Goal: Task Accomplishment & Management: Manage account settings

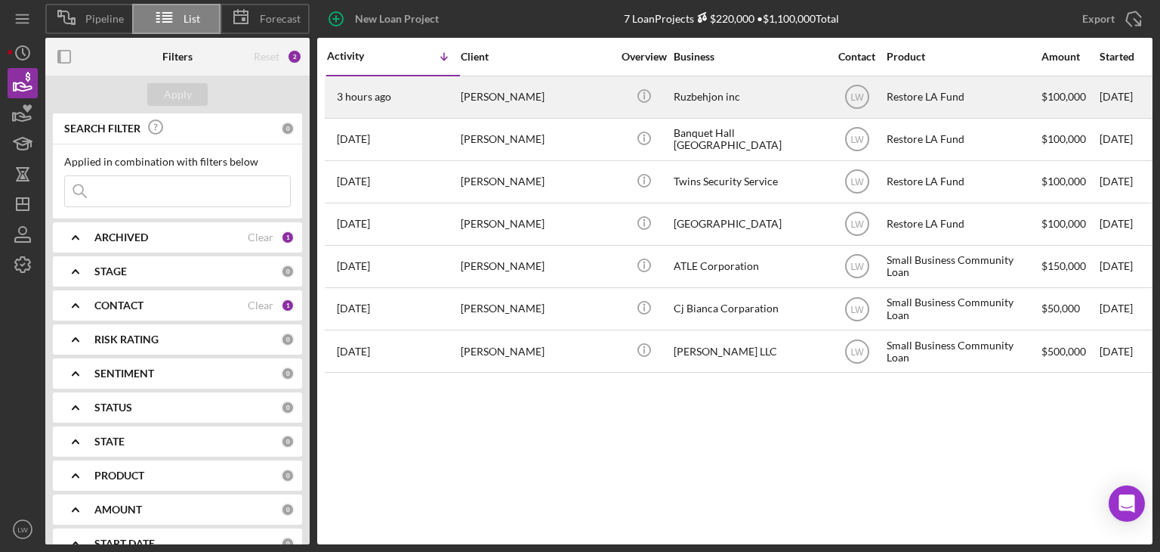
click at [489, 98] on div "[PERSON_NAME]" at bounding box center [536, 97] width 151 height 40
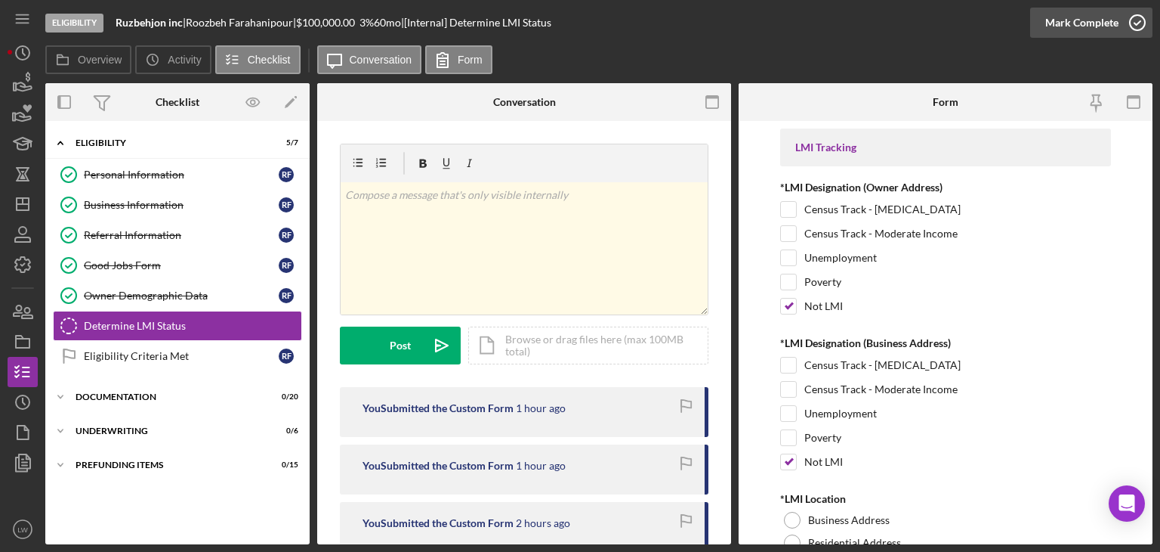
click at [1092, 34] on div "Mark Complete" at bounding box center [1082, 23] width 73 height 30
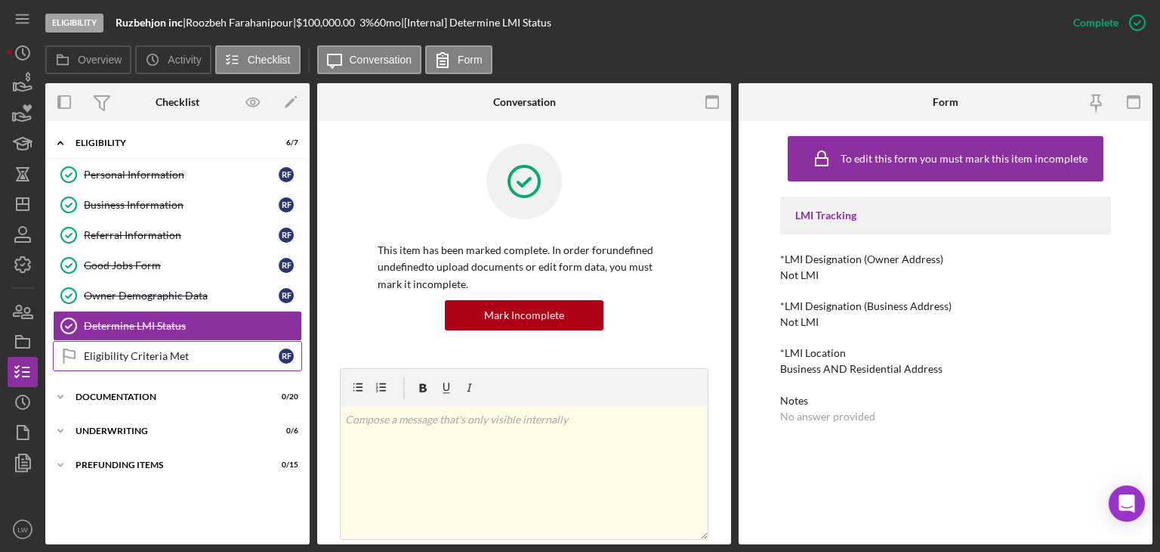
click at [184, 354] on div "Eligibility Criteria Met" at bounding box center [181, 356] width 195 height 12
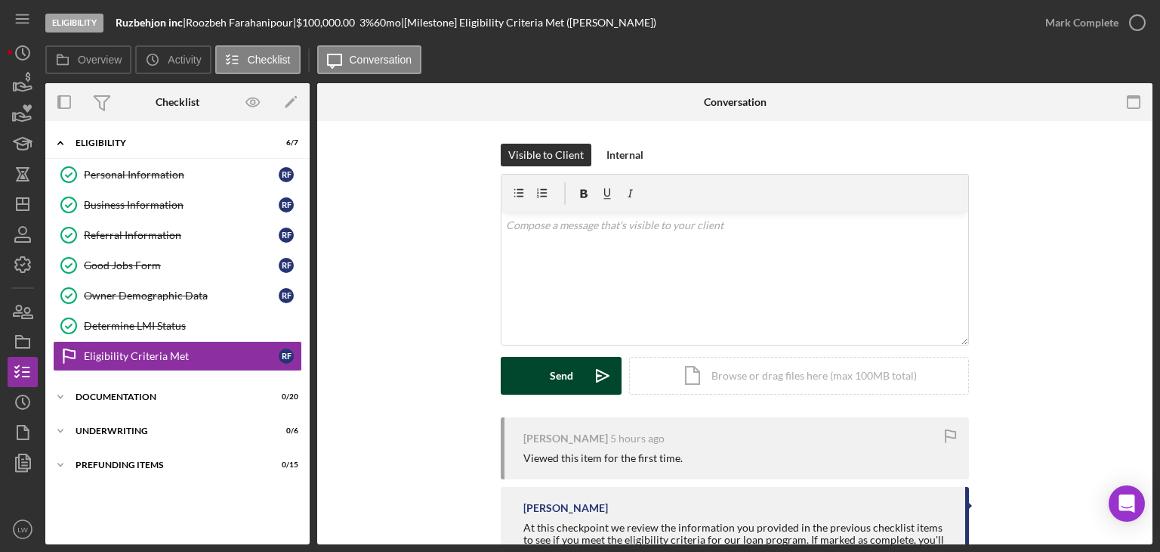
click at [555, 379] on div "Send" at bounding box center [561, 376] width 23 height 38
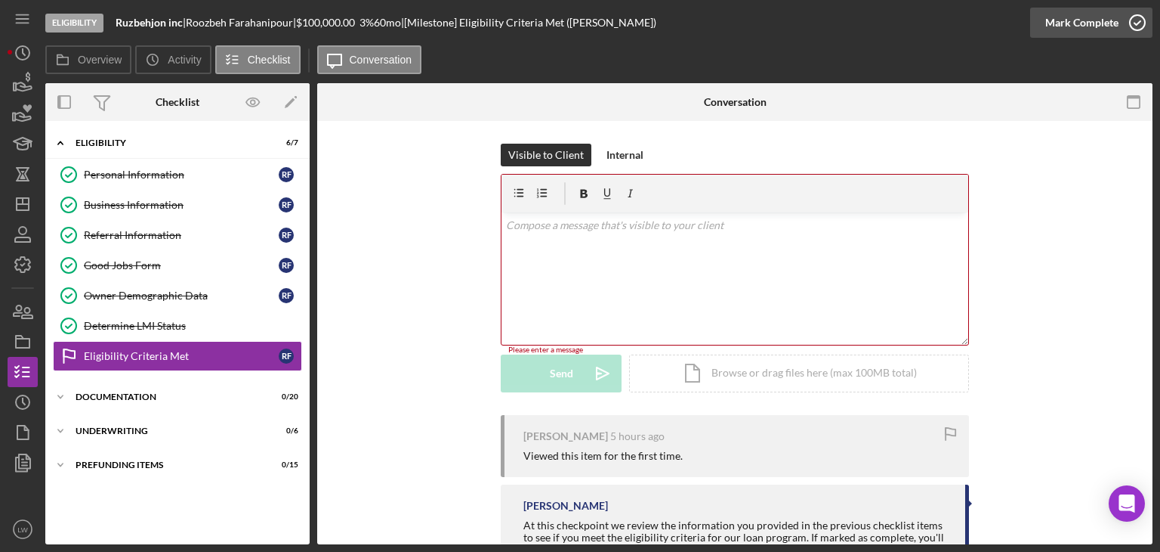
click at [1127, 23] on icon "button" at bounding box center [1138, 23] width 38 height 38
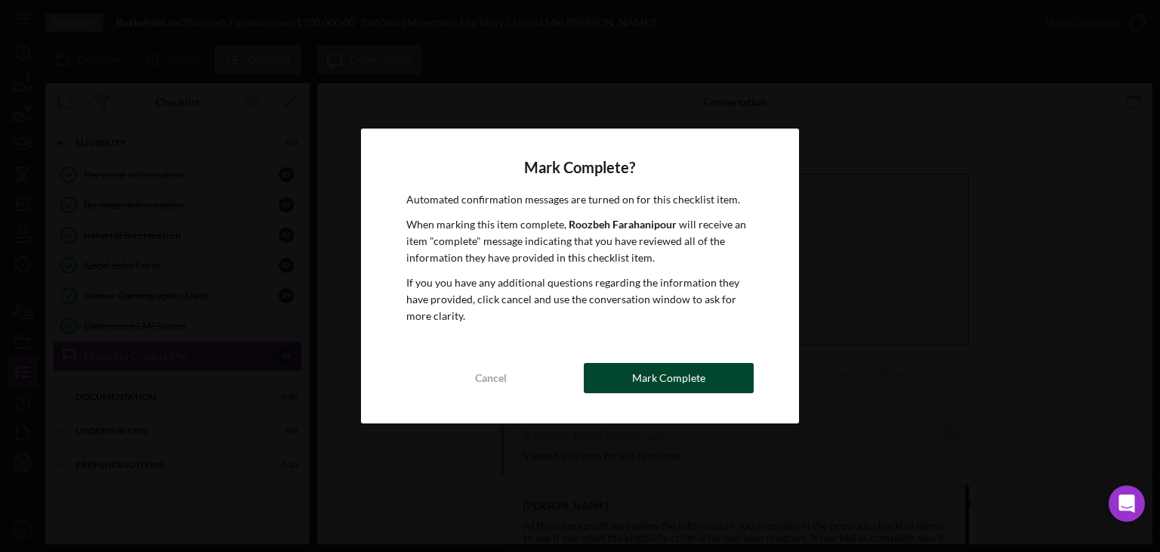
click at [680, 384] on div "Mark Complete" at bounding box center [668, 378] width 73 height 30
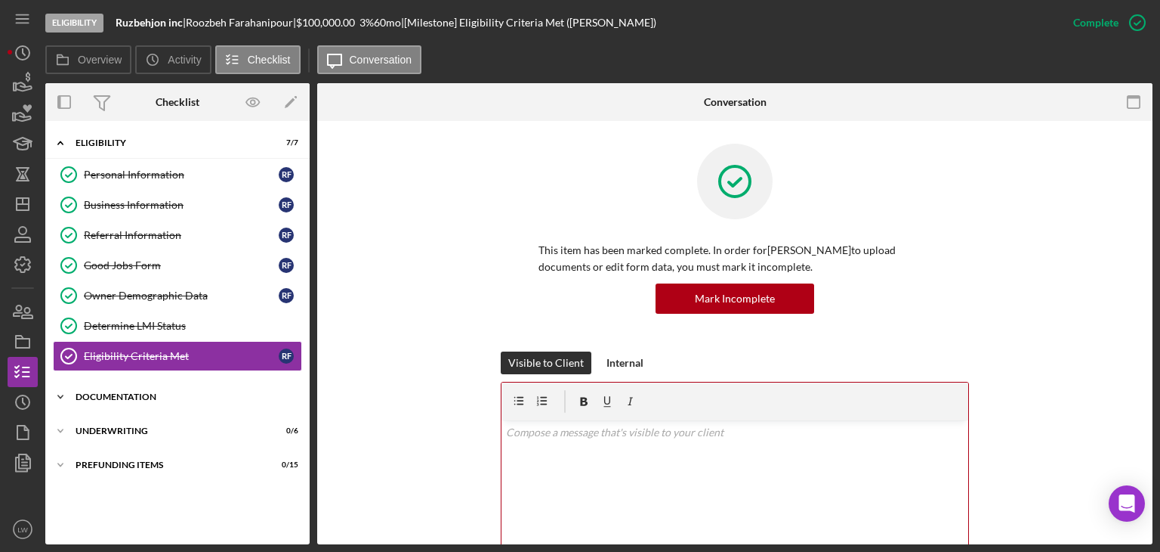
click at [137, 392] on div "Documentation" at bounding box center [183, 396] width 215 height 9
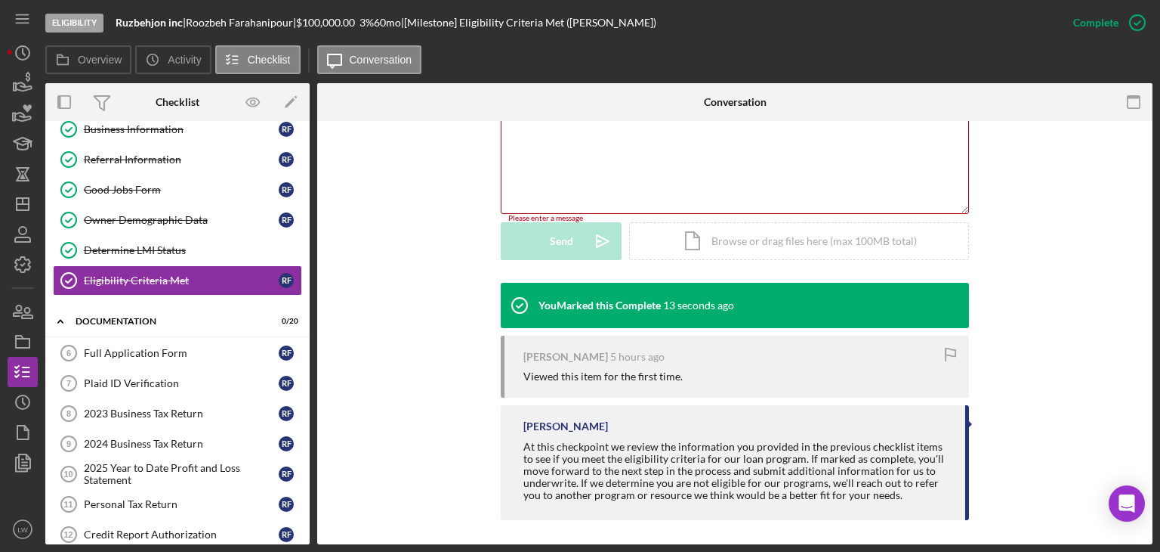
scroll to position [345, 0]
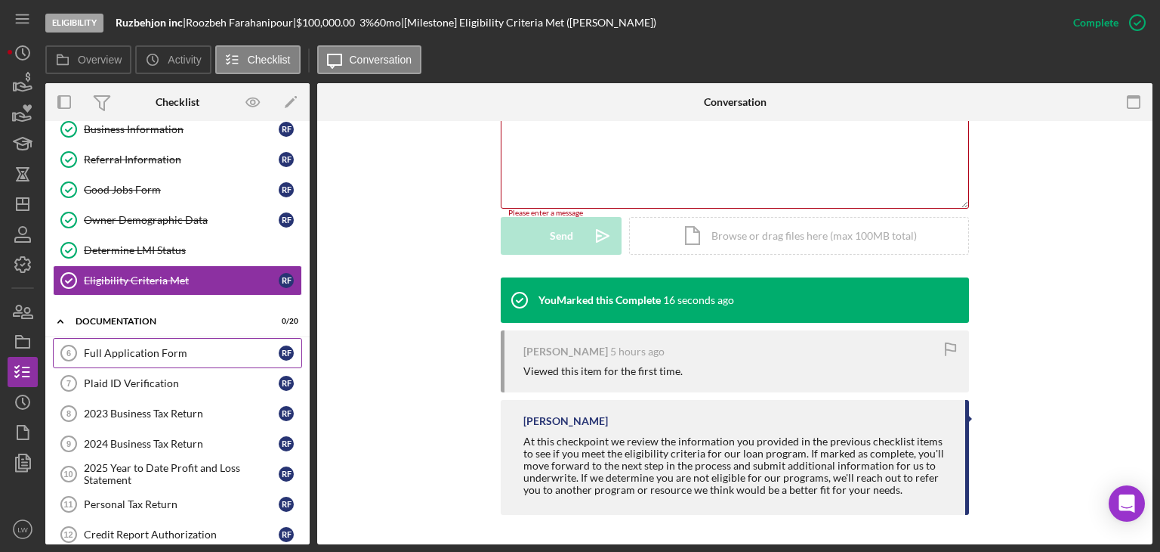
click at [149, 347] on div "Full Application Form" at bounding box center [181, 353] width 195 height 12
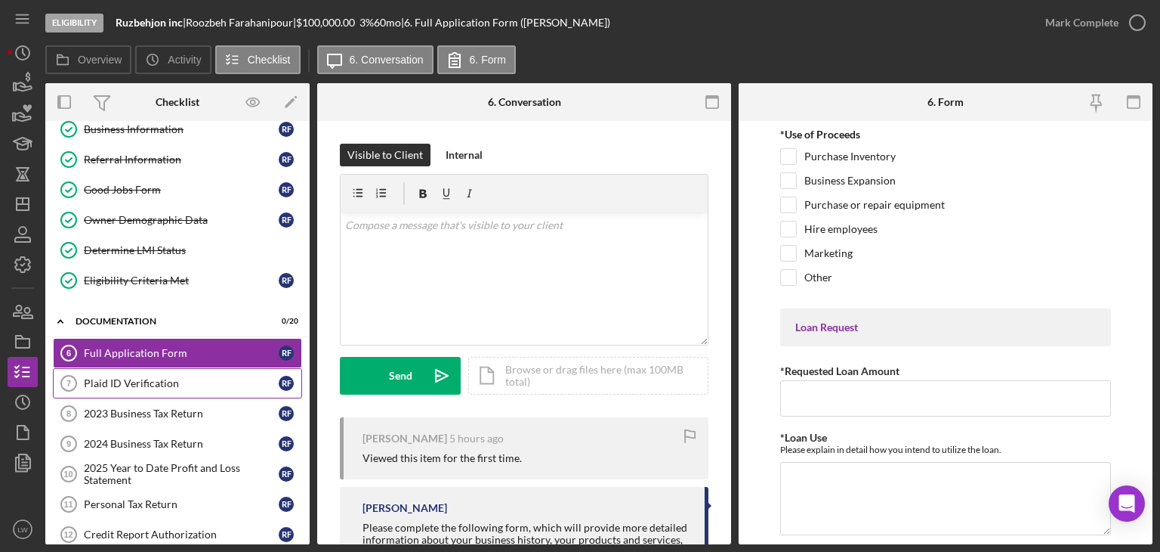
click at [164, 379] on div "Plaid ID Verification" at bounding box center [181, 383] width 195 height 12
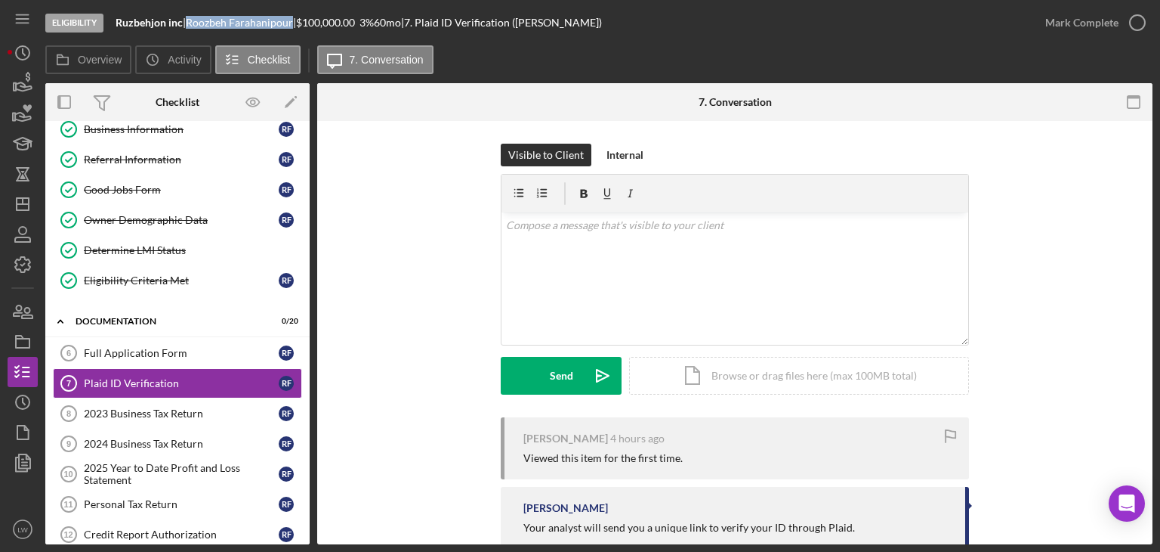
drag, startPoint x: 298, startPoint y: 22, endPoint x: 193, endPoint y: 25, distance: 105.1
click at [193, 25] on div "[PERSON_NAME] |" at bounding box center [241, 23] width 110 height 12
copy div "[PERSON_NAME]"
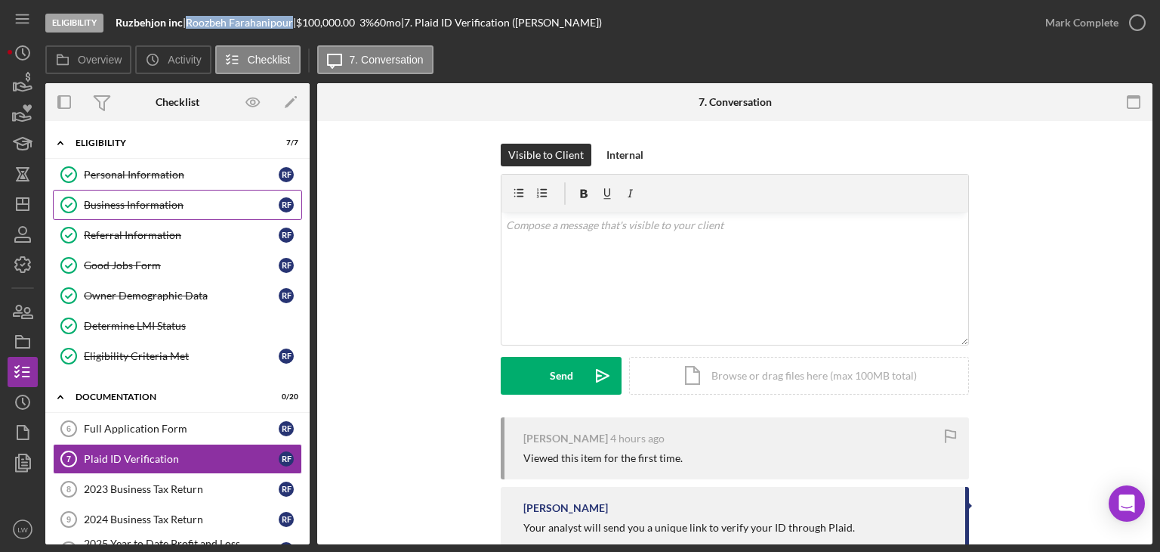
click at [164, 199] on div "Business Information" at bounding box center [181, 205] width 195 height 12
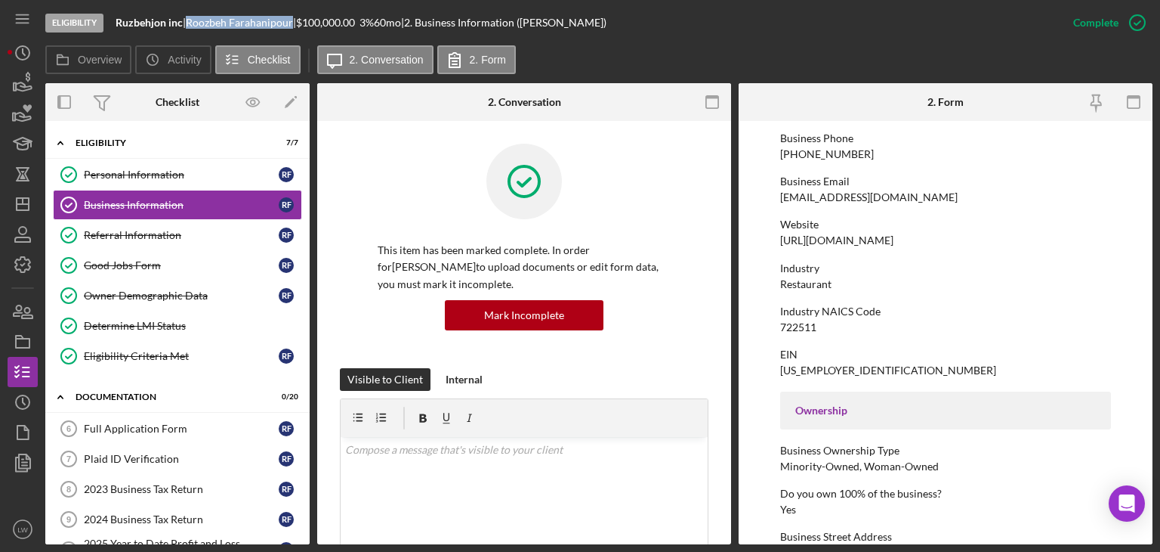
scroll to position [151, 0]
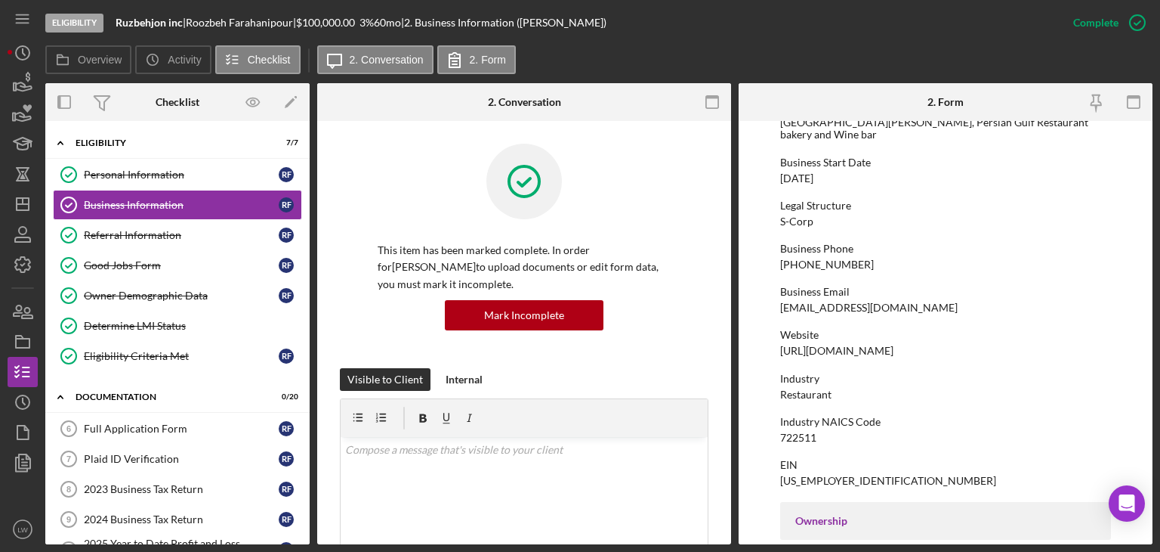
click at [838, 301] on div "[EMAIL_ADDRESS][DOMAIN_NAME]" at bounding box center [869, 307] width 178 height 12
copy div "[EMAIL_ADDRESS][DOMAIN_NAME]"
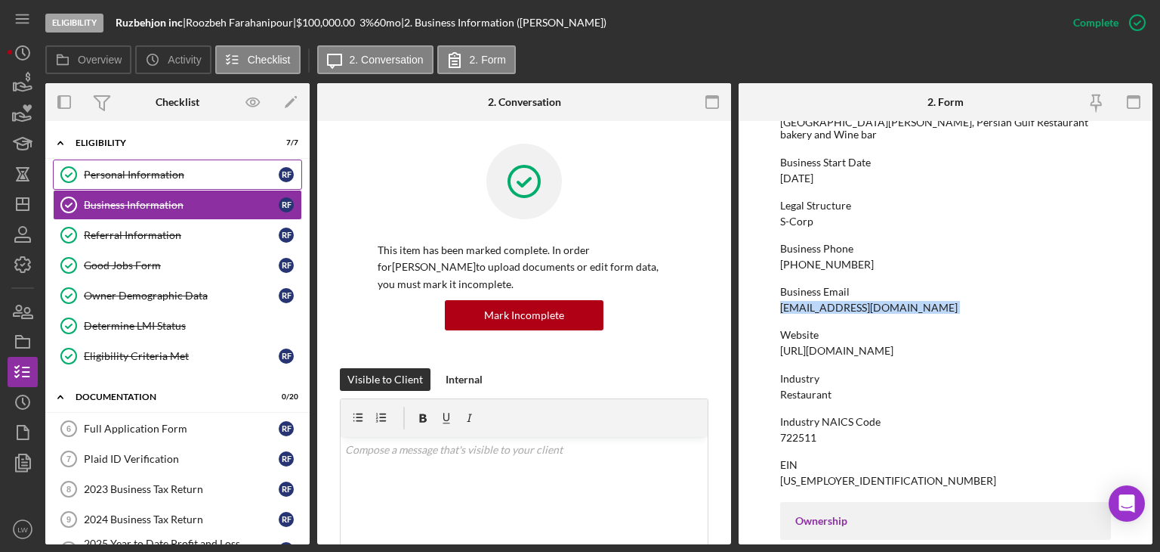
click at [151, 179] on div "Personal Information" at bounding box center [181, 174] width 195 height 12
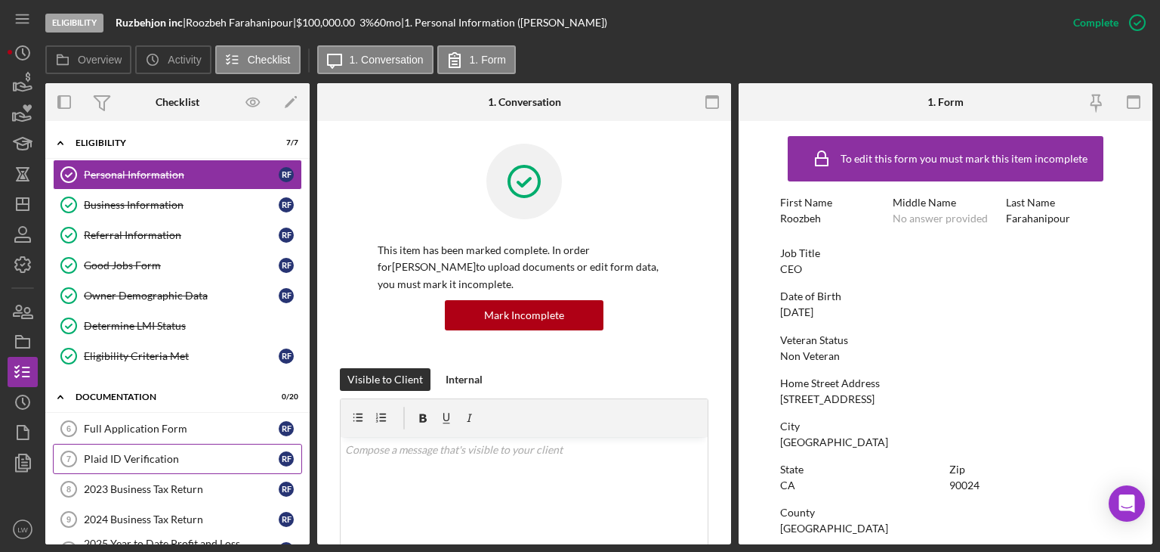
click at [163, 446] on link "Plaid ID Verification 7 Plaid ID Verification R F" at bounding box center [177, 458] width 249 height 30
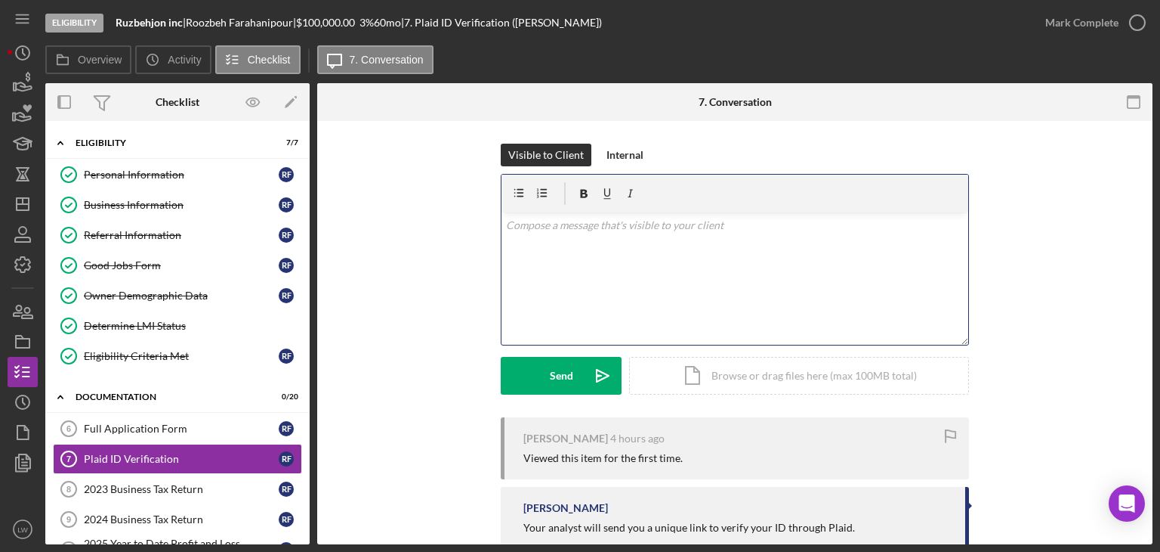
click at [549, 281] on div "v Color teal Color pink Remove color Add row above Add row below Add column bef…" at bounding box center [735, 278] width 467 height 132
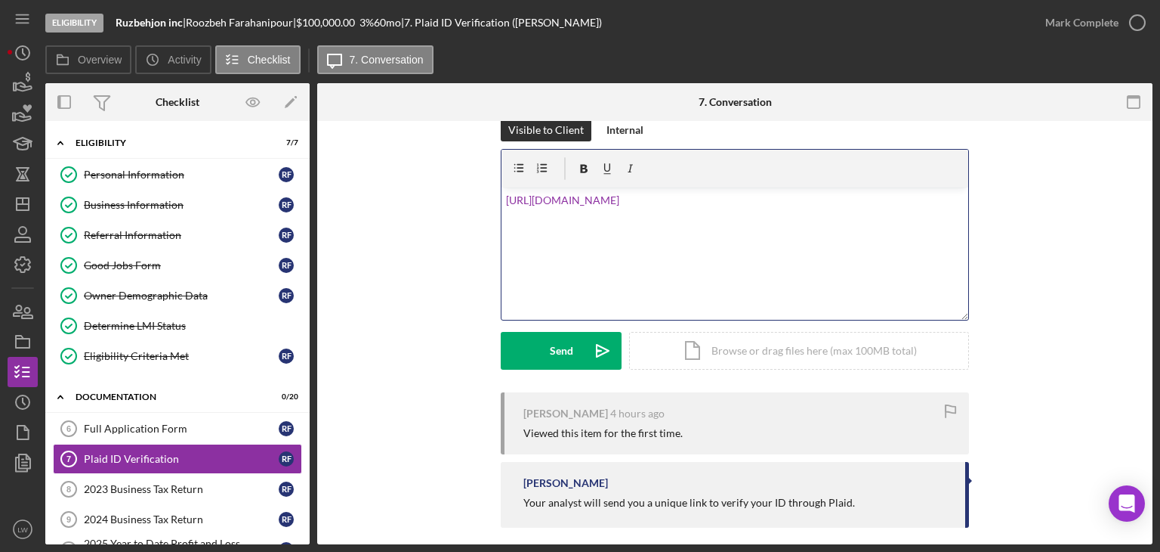
scroll to position [39, 0]
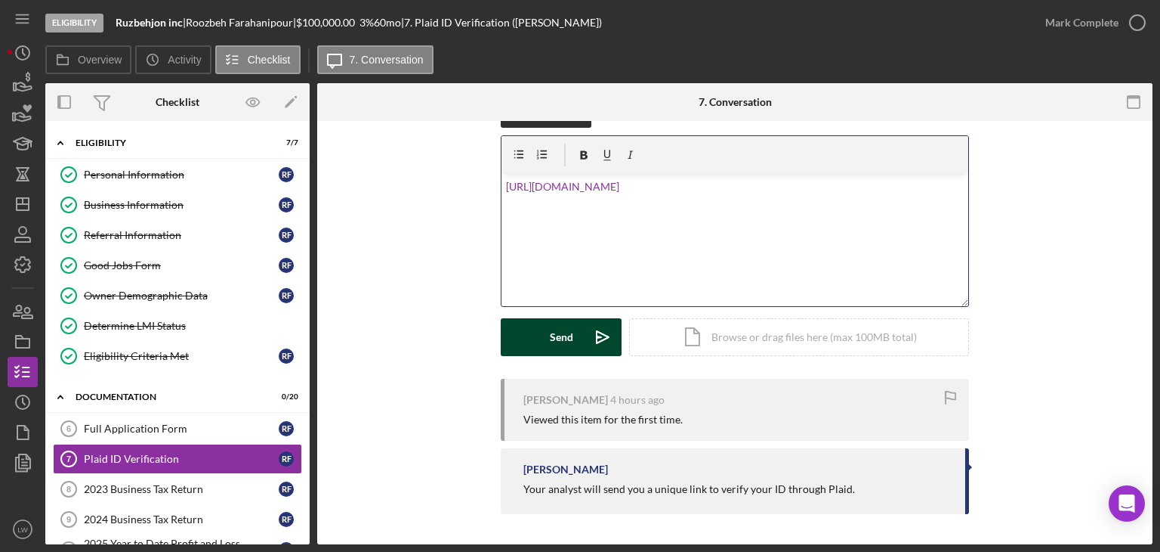
click at [539, 330] on button "Send Icon/icon-invite-send" at bounding box center [561, 337] width 121 height 38
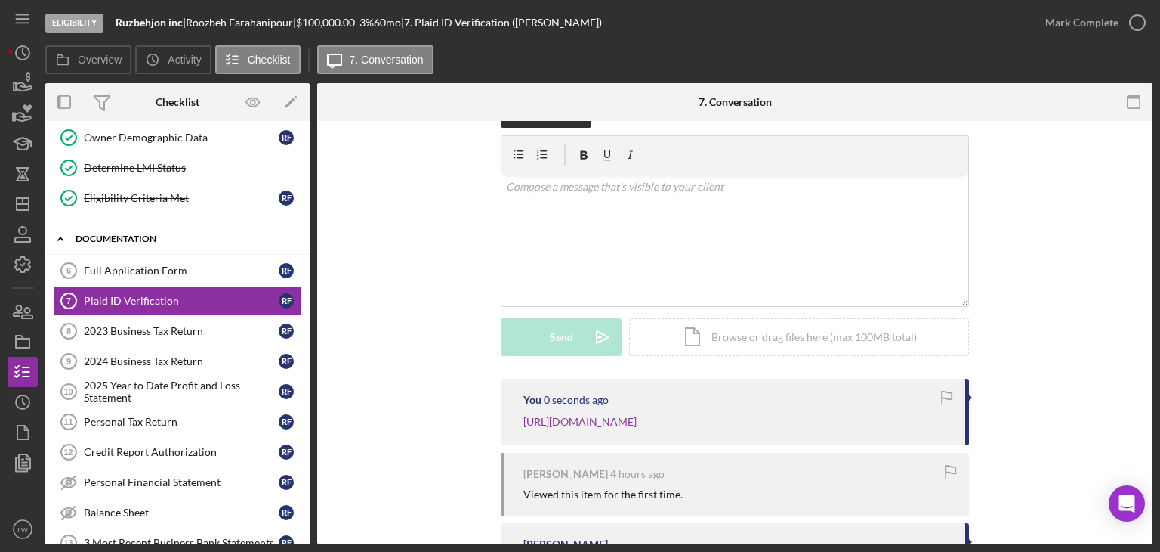
scroll to position [227, 0]
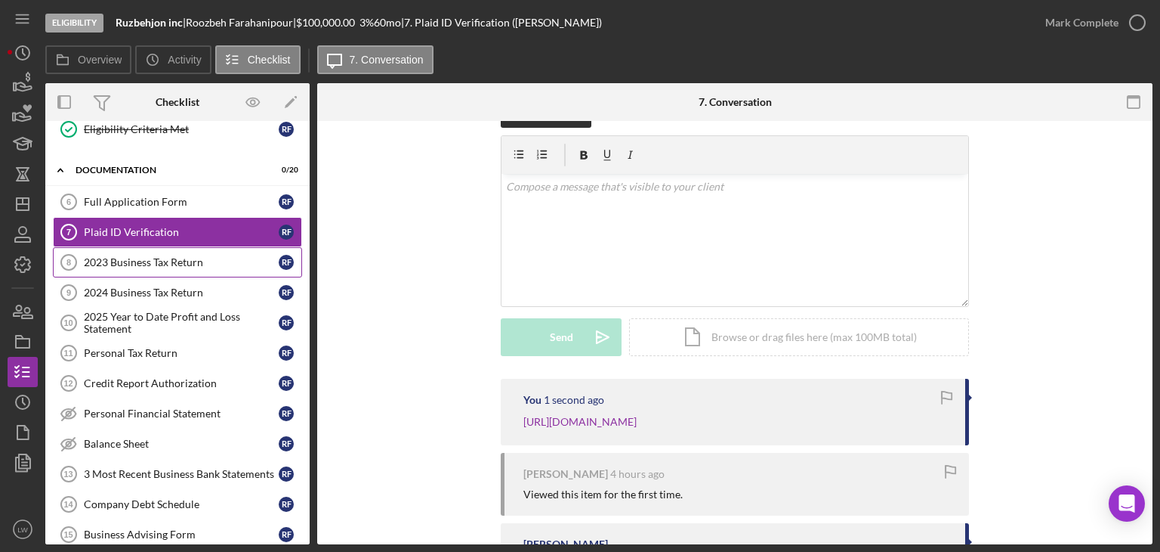
click at [160, 261] on div "2023 Business Tax Return" at bounding box center [181, 262] width 195 height 12
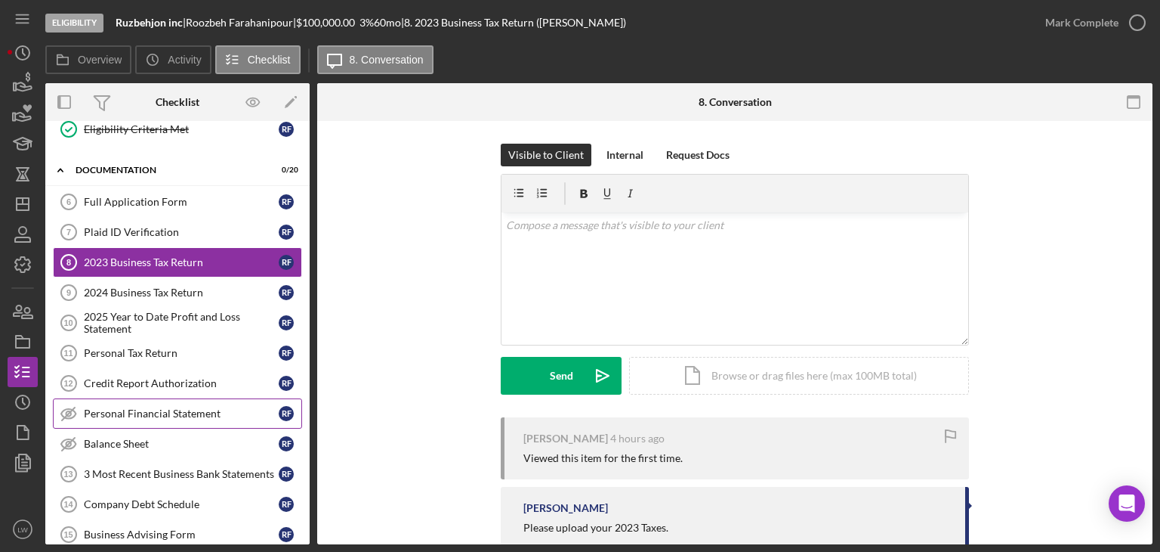
click at [156, 398] on link "Personal Financial Statement Personal Financial Statement R F" at bounding box center [177, 413] width 249 height 30
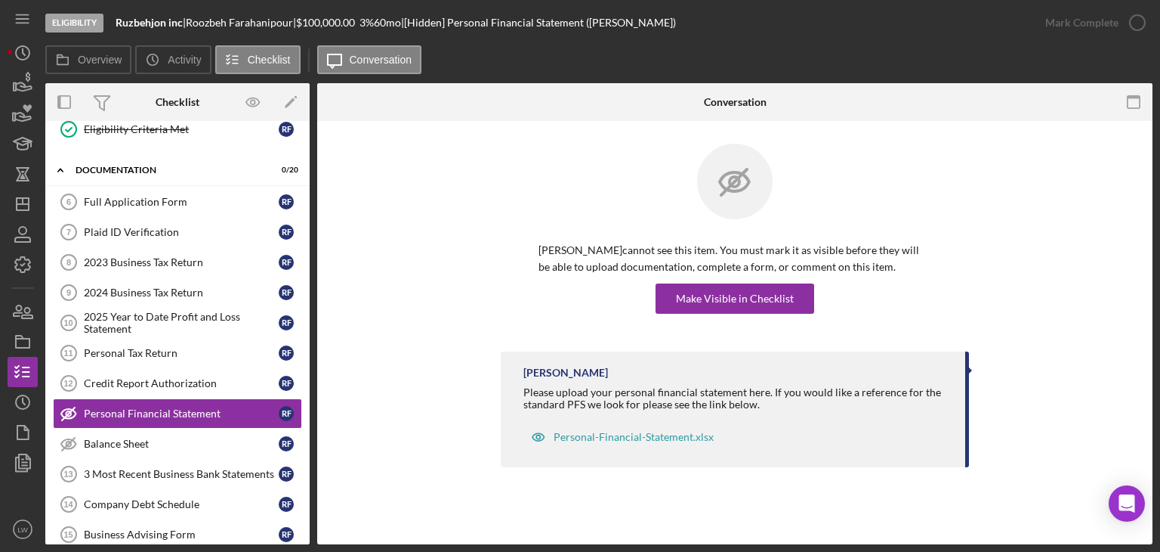
click at [684, 282] on div "[PERSON_NAME] cannot see this item. You must mark it as visible before they wil…" at bounding box center [735, 278] width 393 height 72
click at [684, 300] on div "Make Visible in Checklist" at bounding box center [735, 298] width 118 height 30
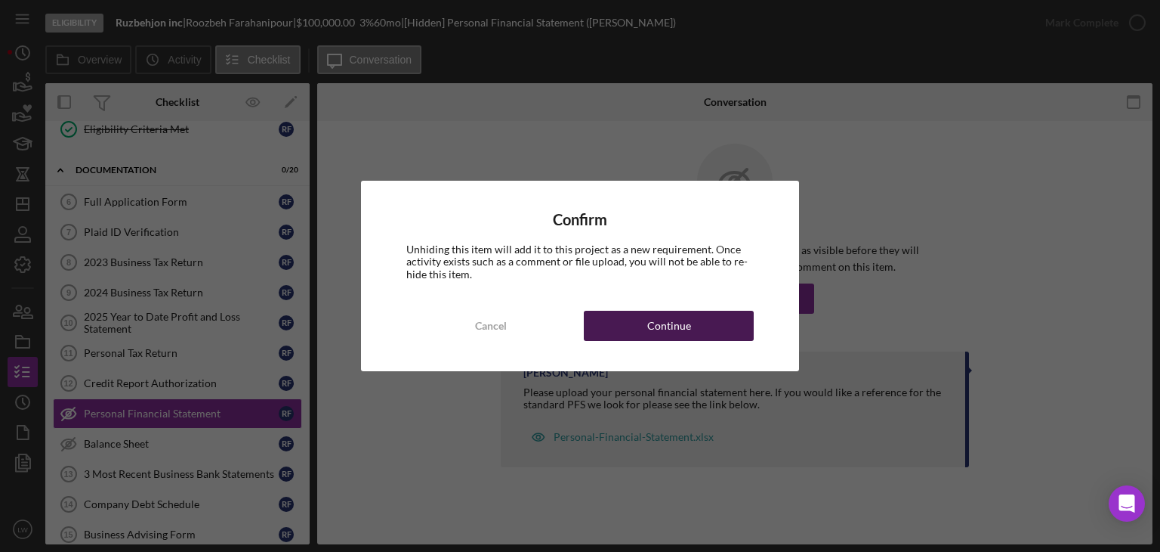
click at [687, 320] on button "Continue" at bounding box center [669, 326] width 170 height 30
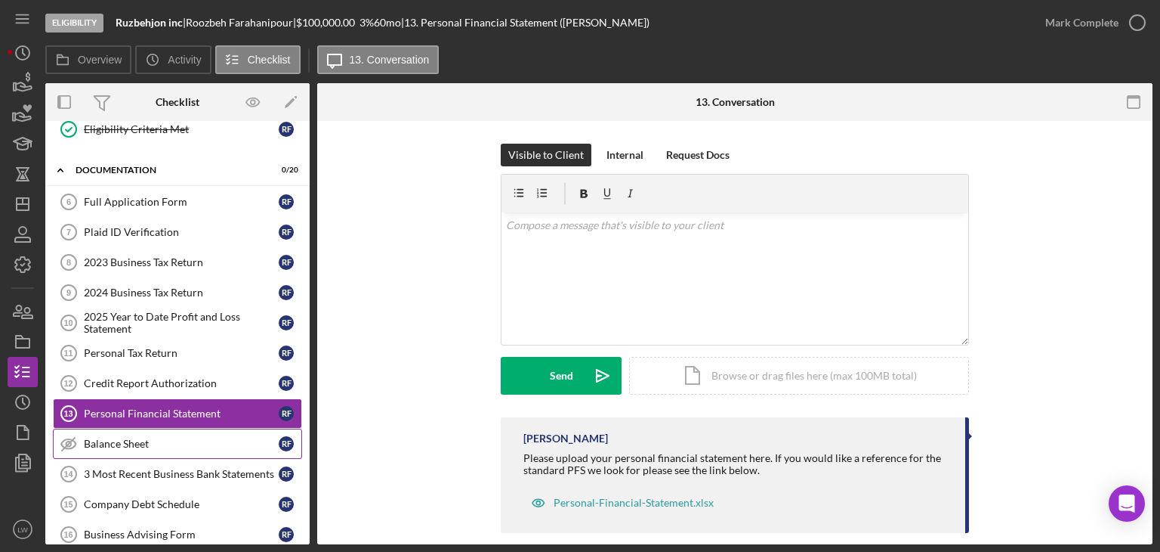
click at [120, 437] on div "Balance Sheet" at bounding box center [181, 443] width 195 height 12
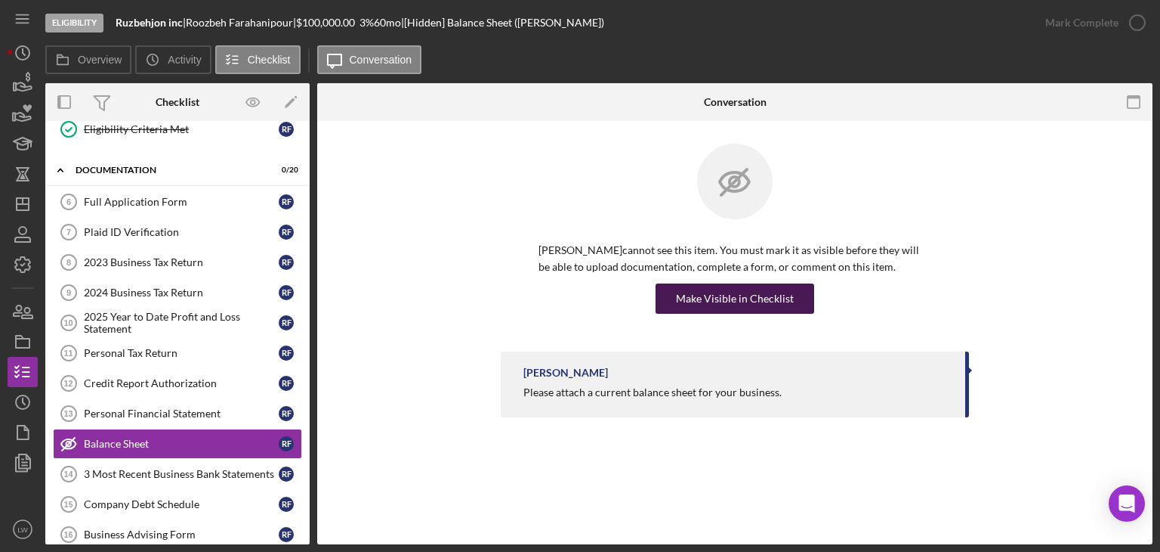
click at [742, 293] on div "Make Visible in Checklist" at bounding box center [735, 298] width 118 height 30
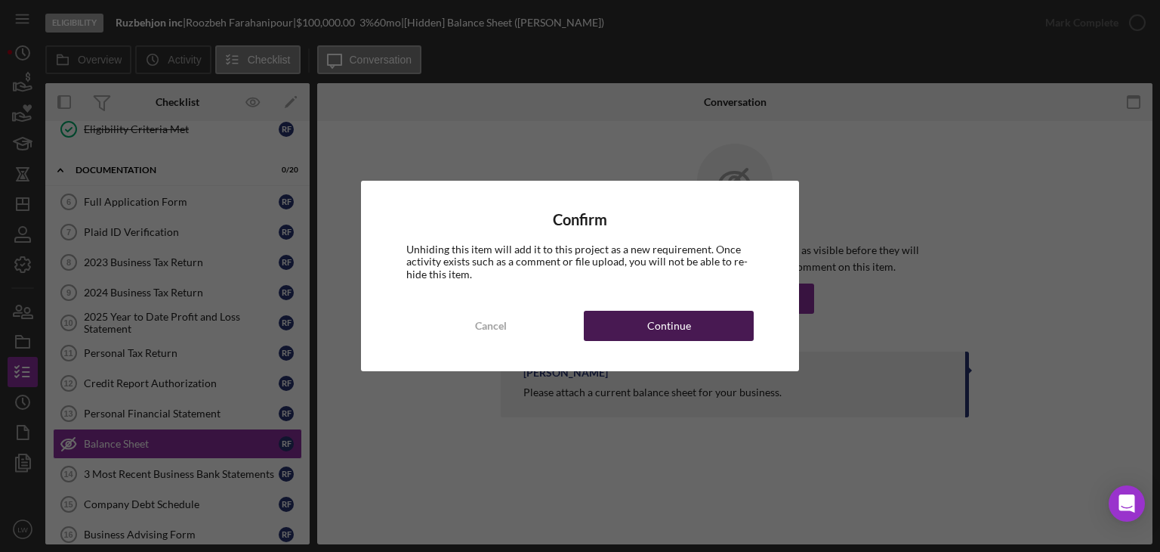
click at [653, 321] on div "Continue" at bounding box center [669, 326] width 44 height 30
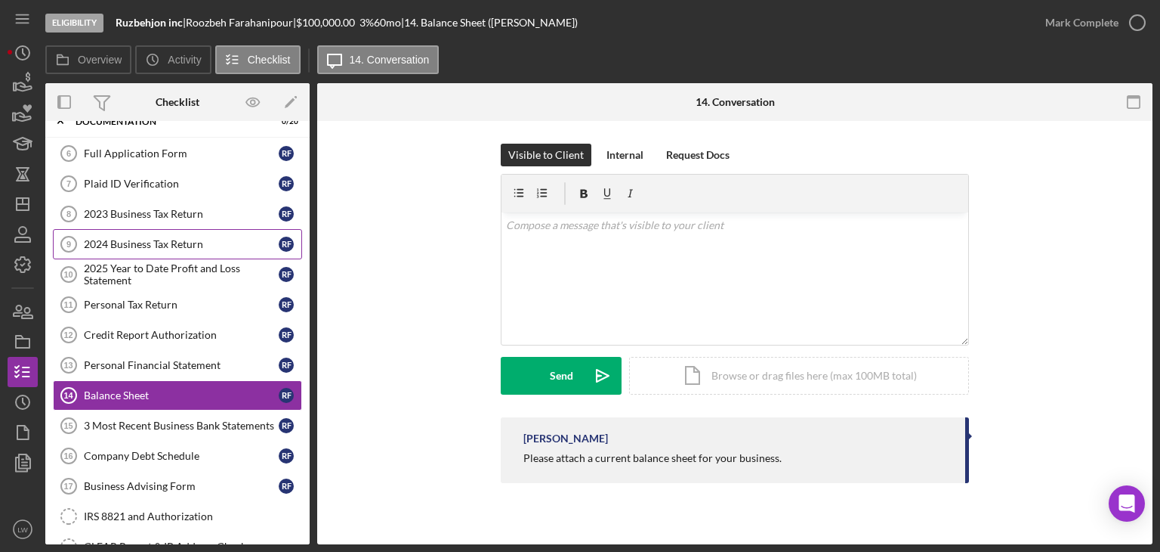
scroll to position [548, 0]
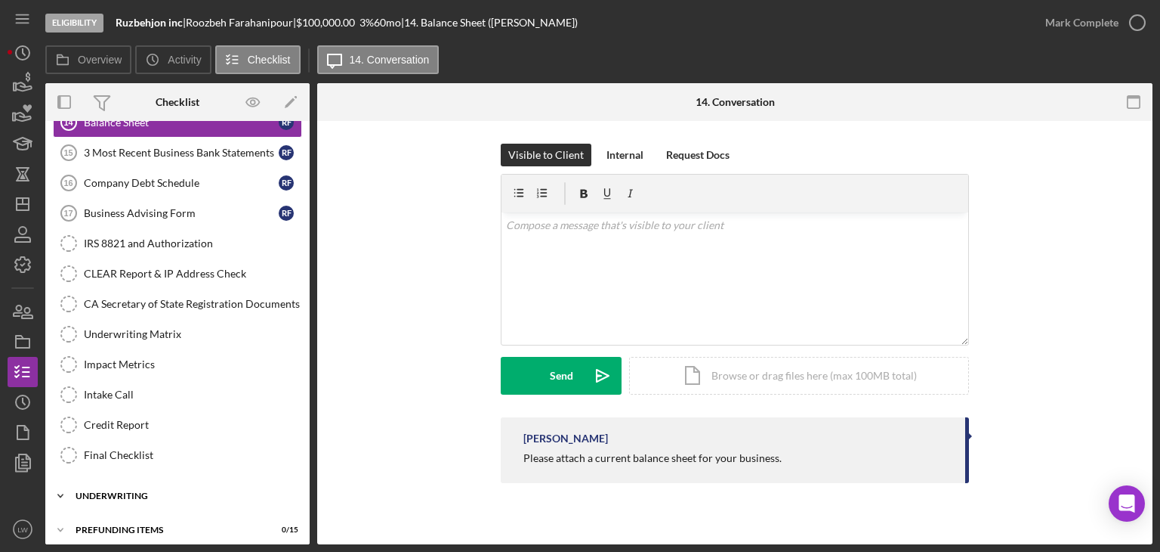
click at [175, 491] on div "Underwriting" at bounding box center [183, 495] width 215 height 9
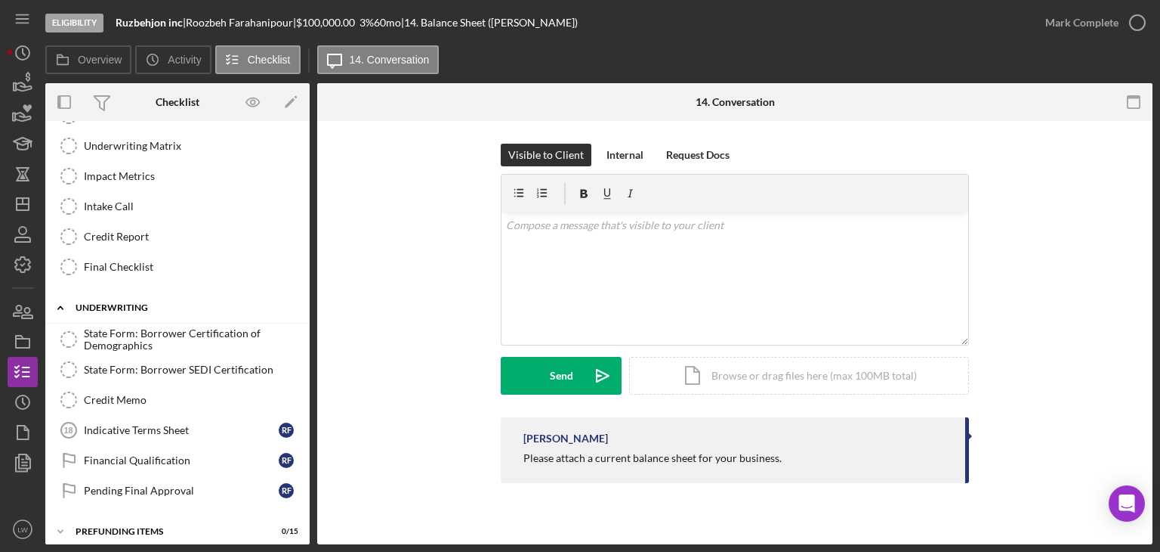
click at [115, 303] on div "Underwriting" at bounding box center [183, 307] width 215 height 9
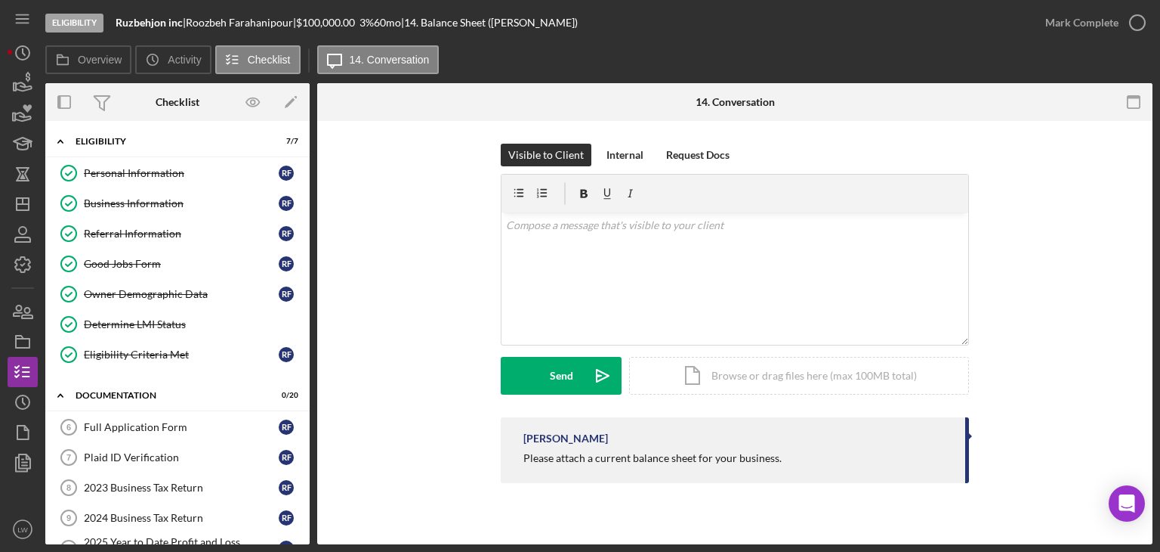
scroll to position [0, 0]
click at [25, 79] on icon "button" at bounding box center [23, 83] width 38 height 38
